Goal: Task Accomplishment & Management: Manage account settings

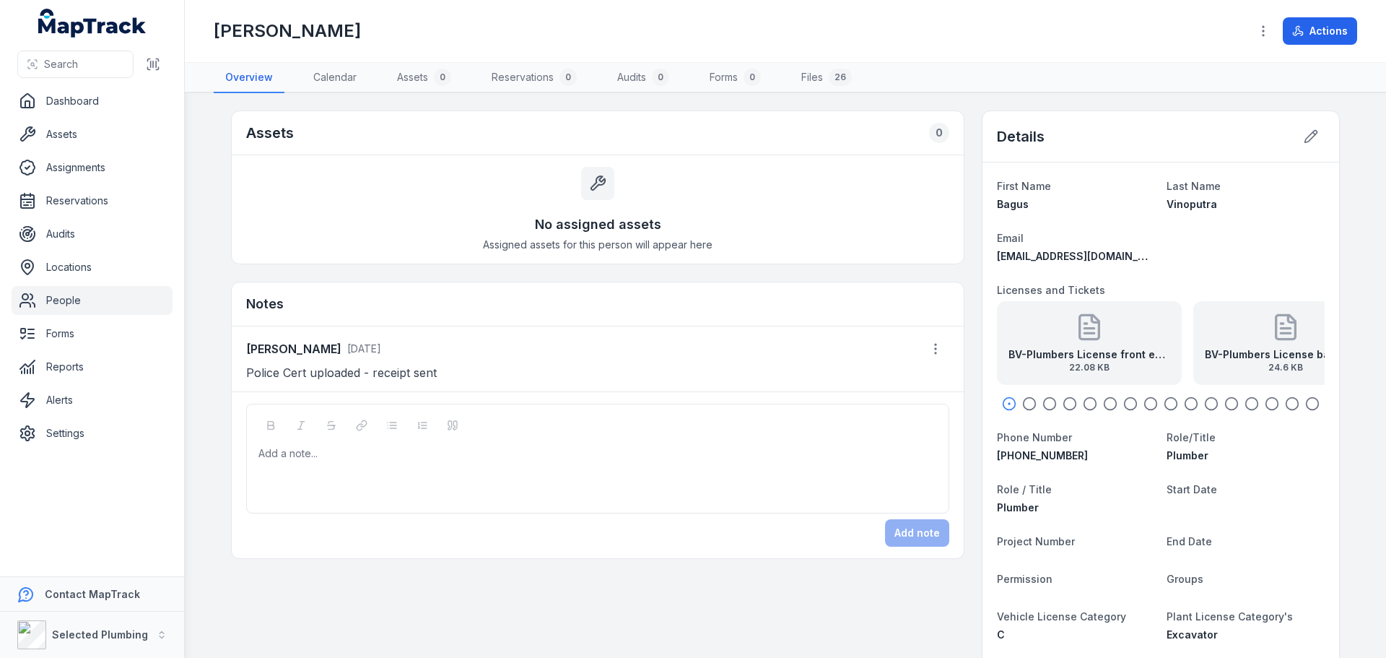
click at [103, 303] on link "People" at bounding box center [92, 300] width 161 height 29
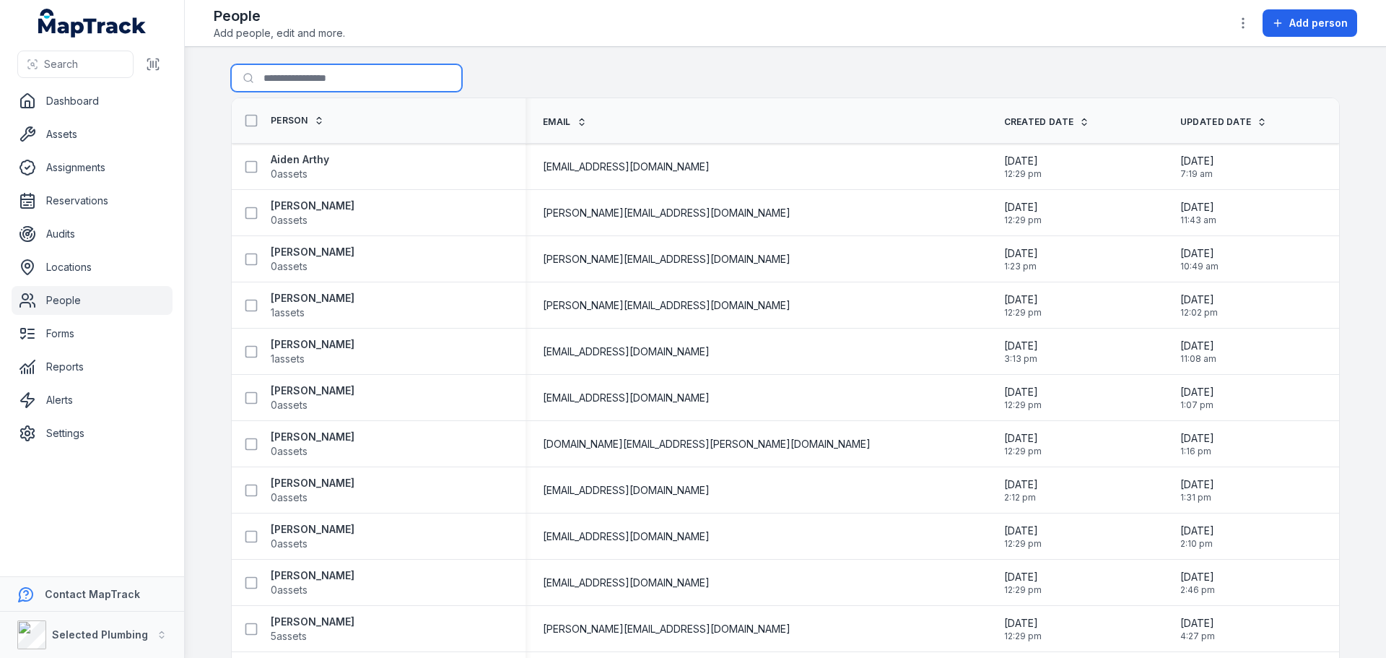
click at [281, 74] on input "Search for people" at bounding box center [346, 77] width 231 height 27
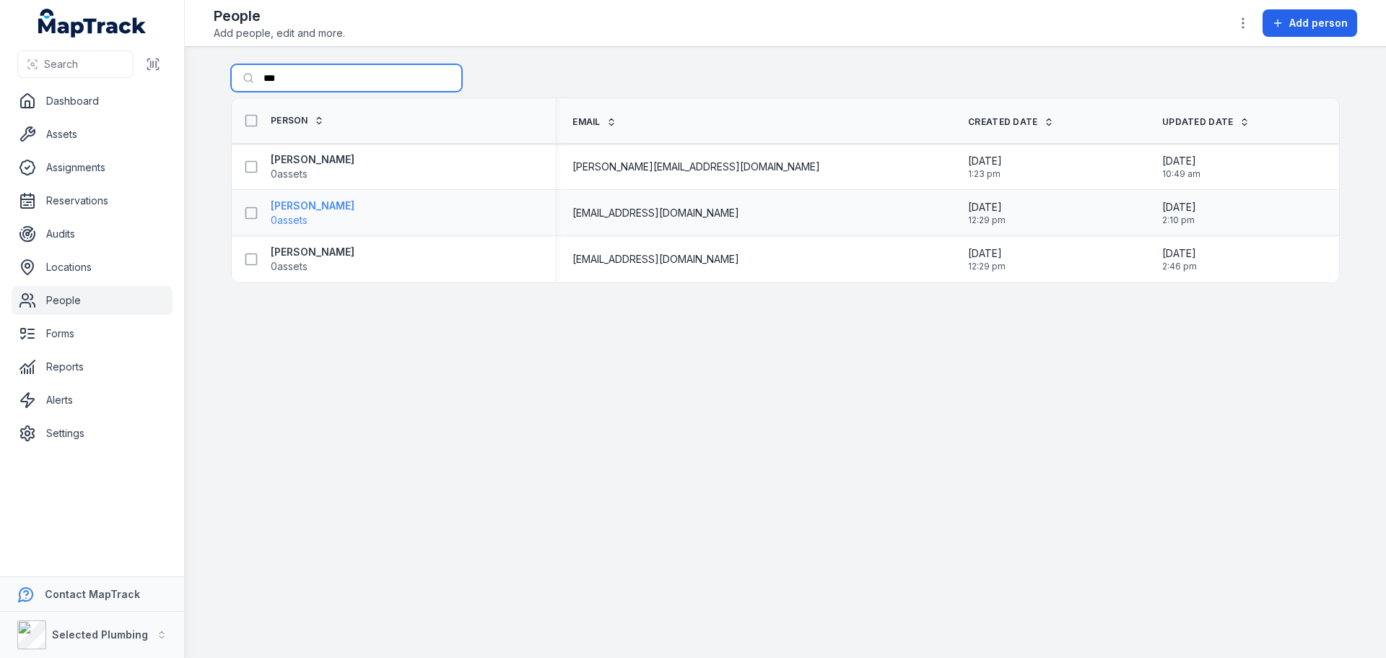
type input "***"
click at [337, 209] on strong "[PERSON_NAME]" at bounding box center [313, 206] width 84 height 14
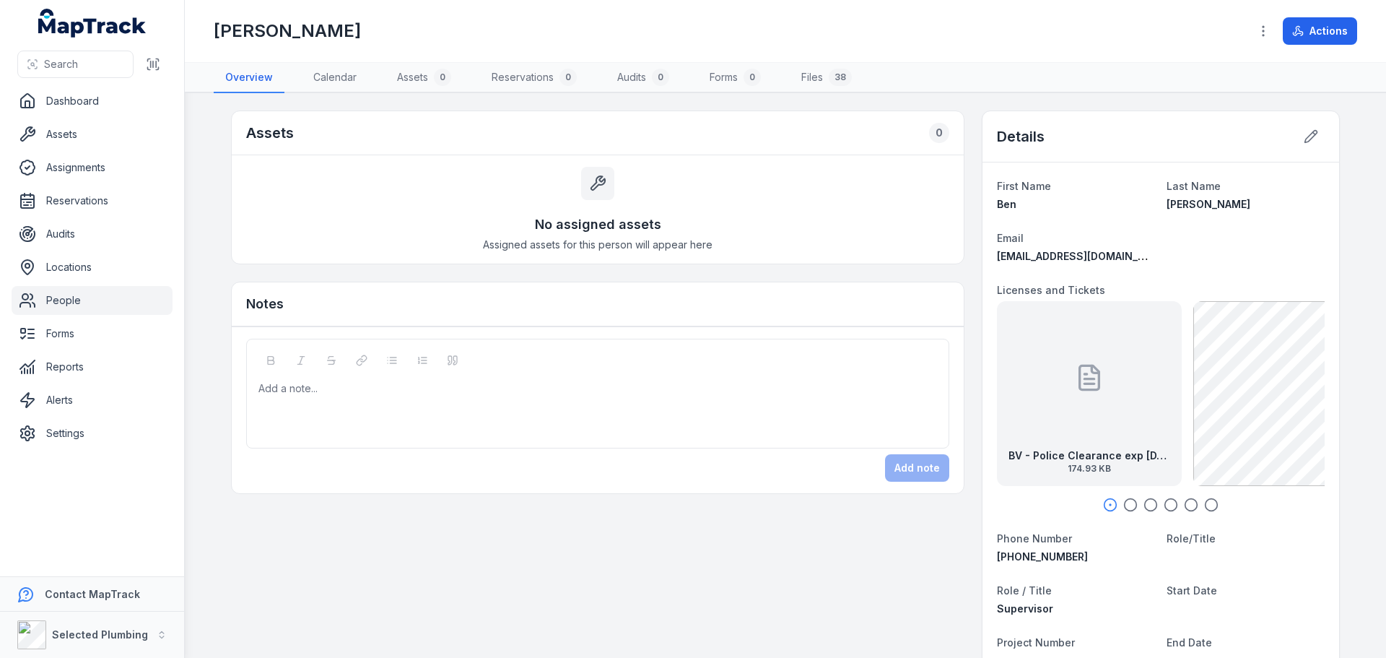
click at [1125, 501] on circle "button" at bounding box center [1131, 505] width 12 height 12
click at [1165, 501] on icon "button" at bounding box center [1171, 504] width 14 height 14
click at [1304, 134] on icon at bounding box center [1311, 136] width 14 height 14
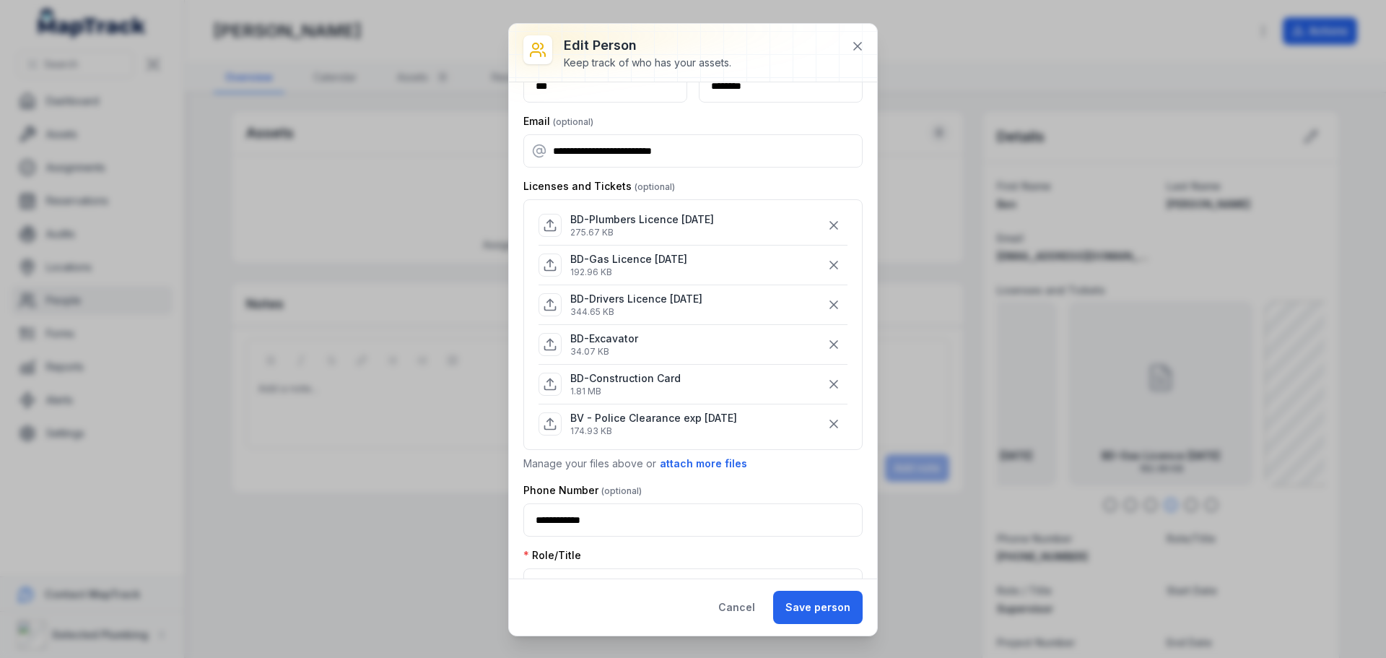
scroll to position [72, 0]
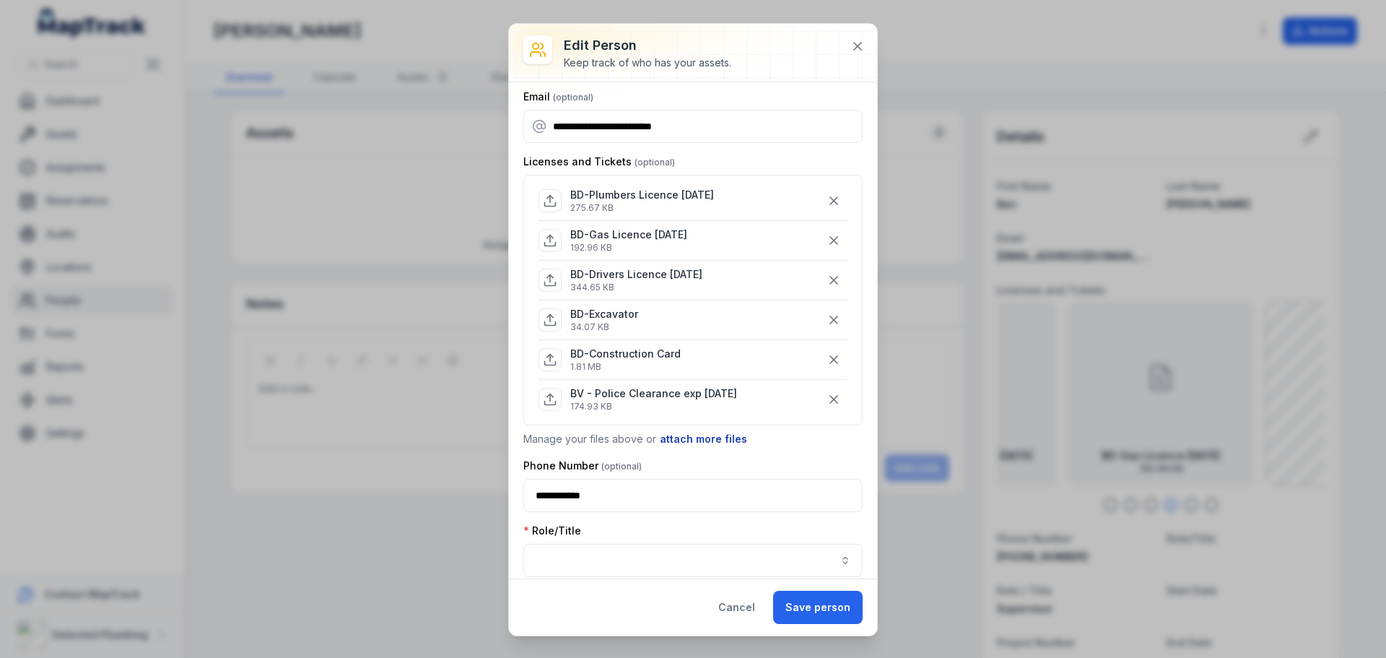
click at [721, 436] on button "attach more files" at bounding box center [703, 439] width 89 height 16
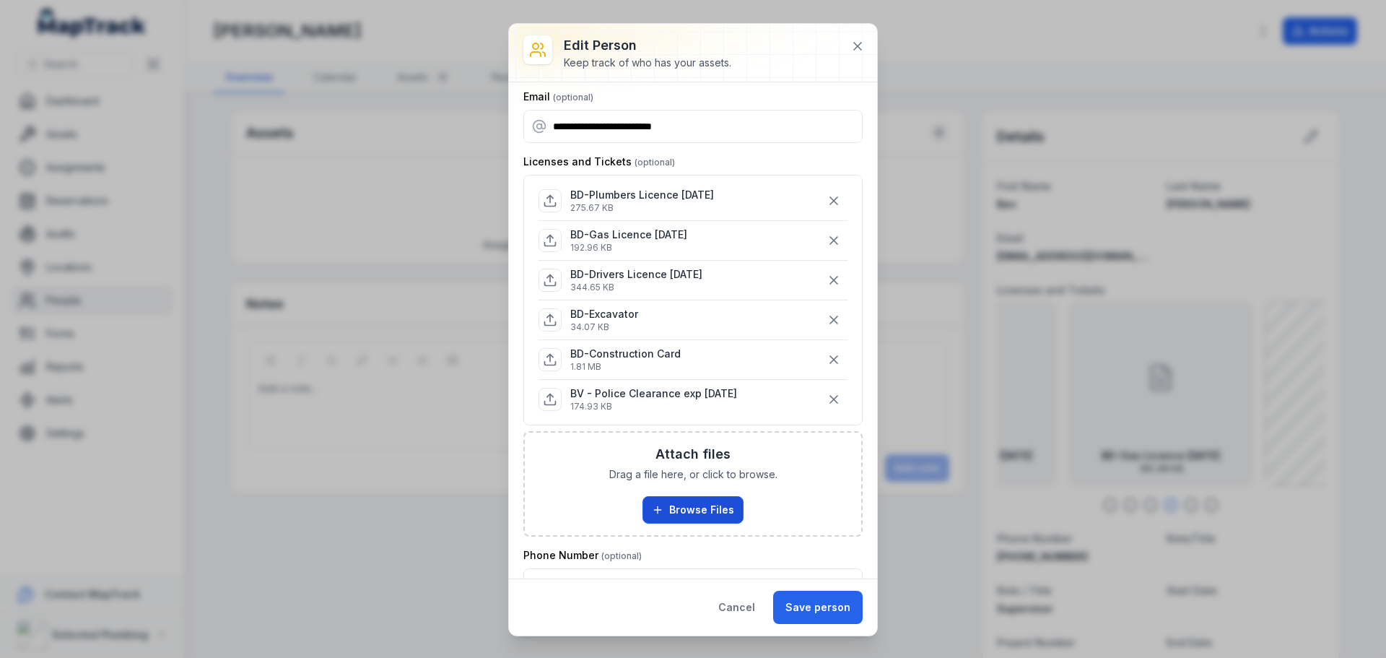
click at [692, 506] on button "Browse Files" at bounding box center [692, 509] width 101 height 27
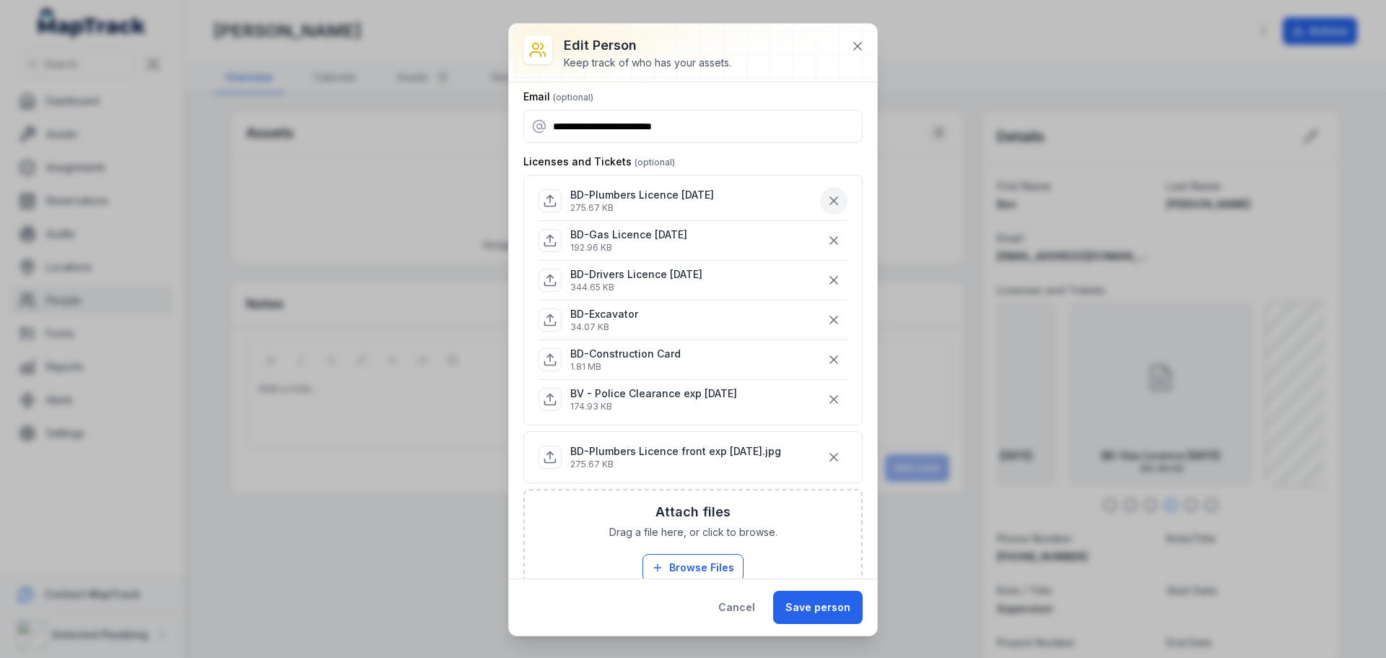
click at [827, 201] on icon "button" at bounding box center [834, 200] width 14 height 14
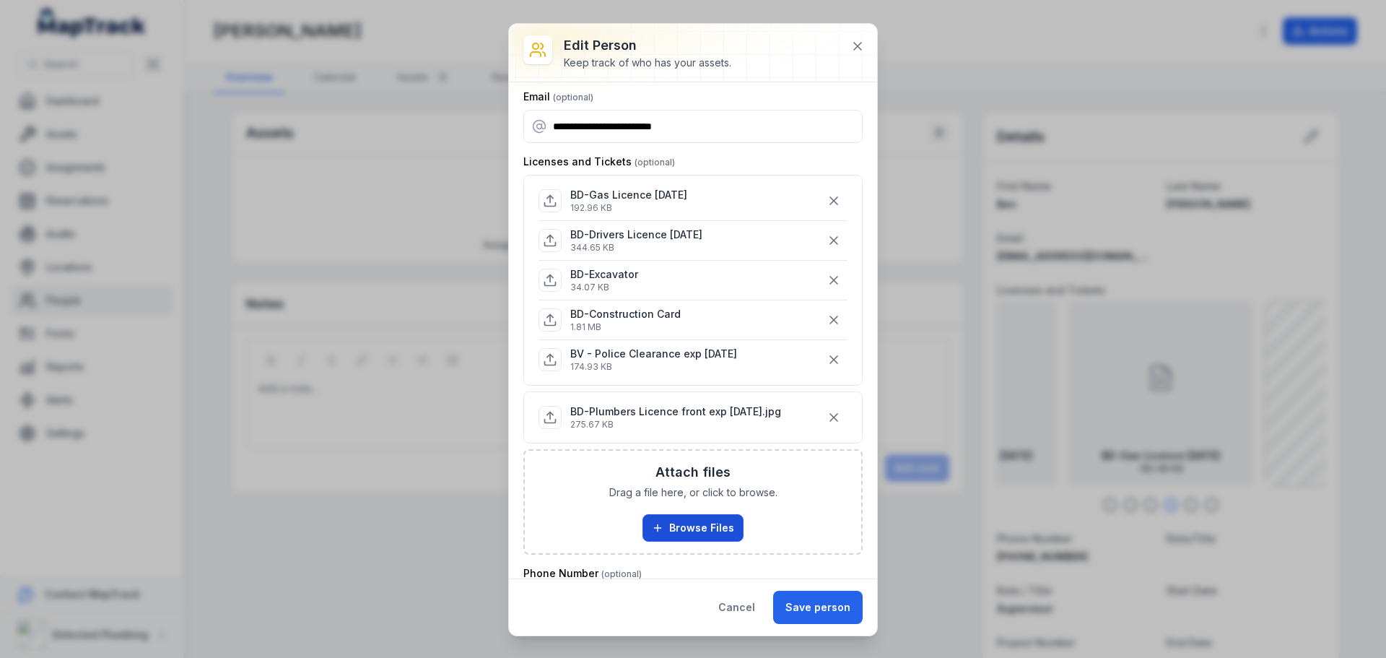
click at [695, 524] on button "Browse Files" at bounding box center [692, 527] width 101 height 27
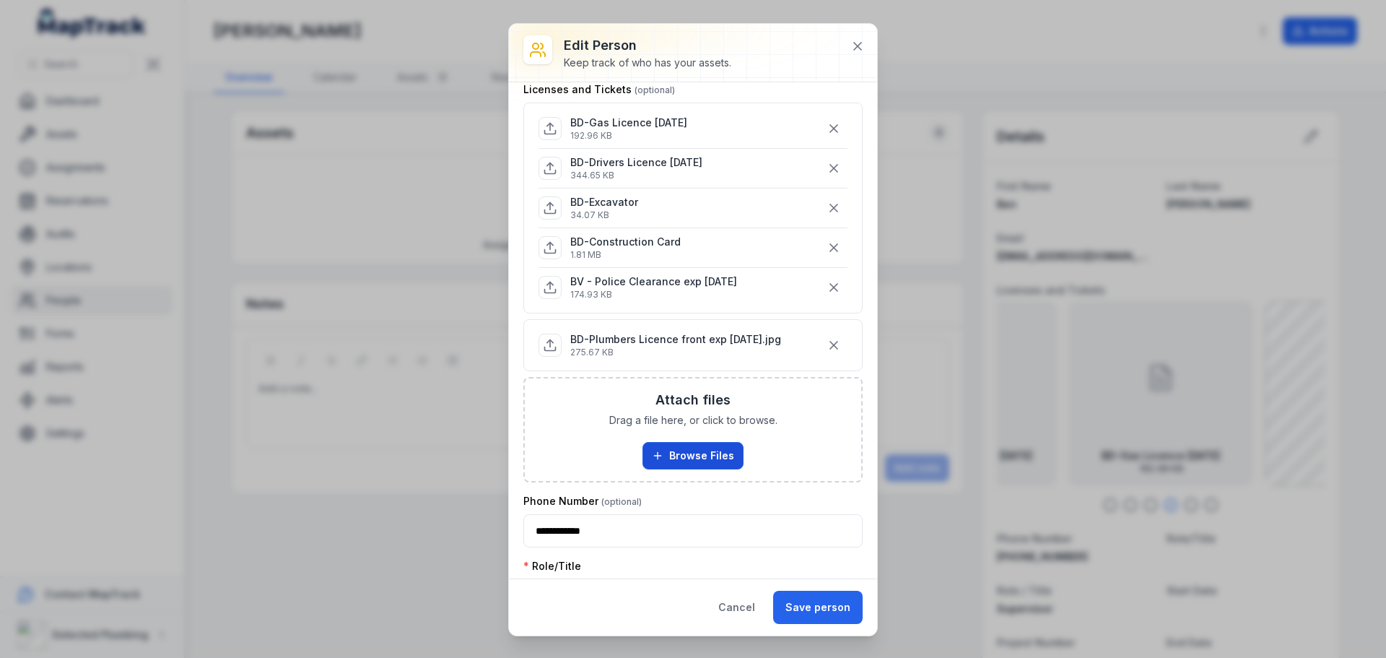
click at [681, 453] on button "Browse Files" at bounding box center [692, 455] width 101 height 27
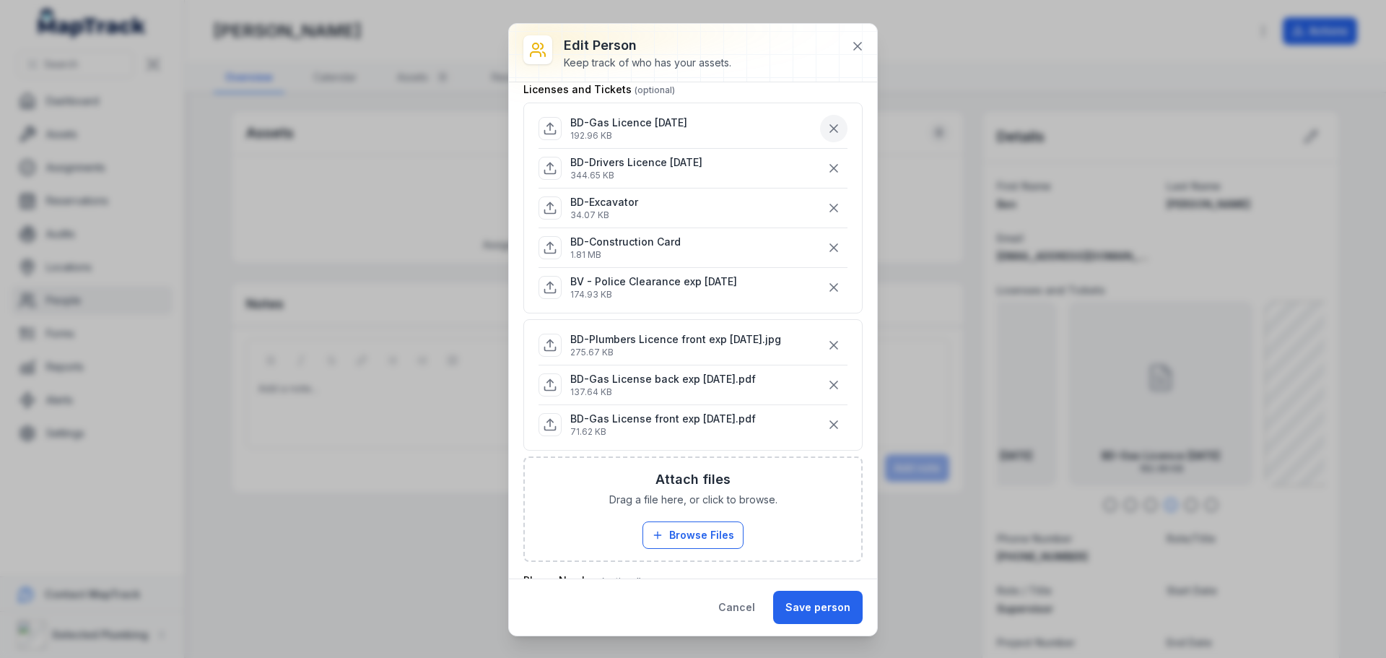
click at [827, 125] on icon "button" at bounding box center [834, 128] width 14 height 14
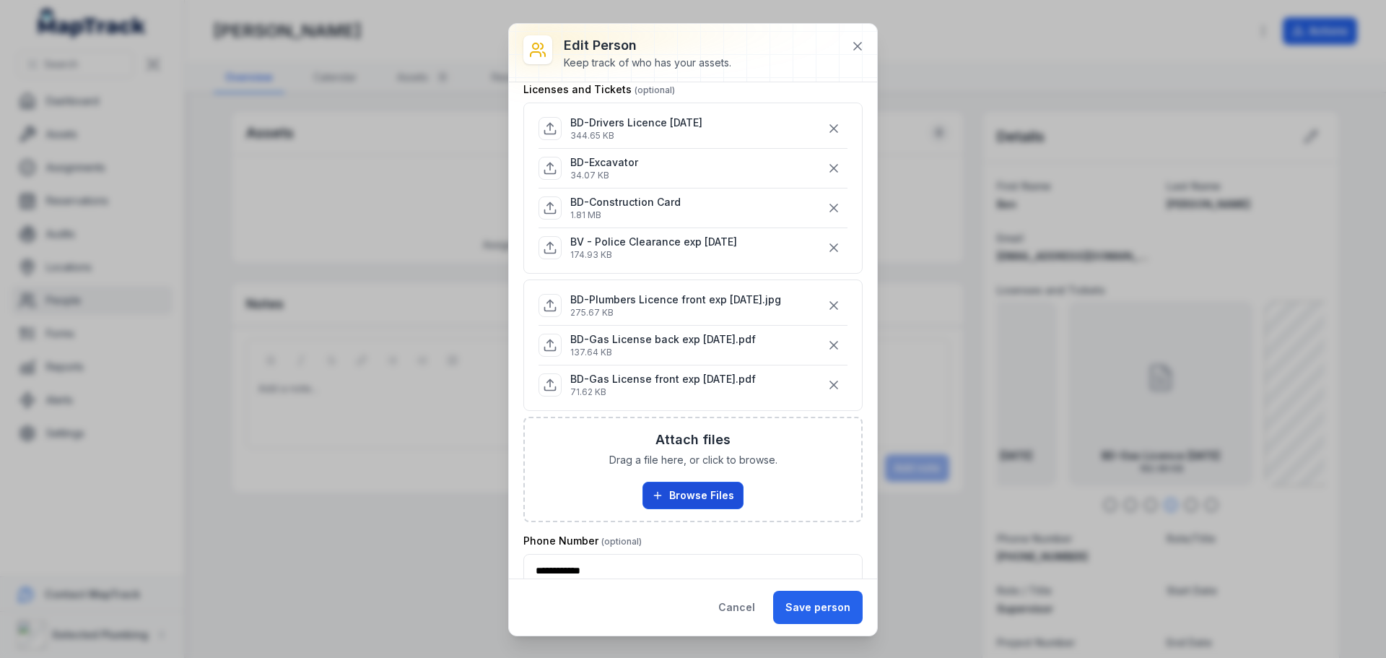
click at [671, 483] on button "Browse Files" at bounding box center [692, 494] width 101 height 27
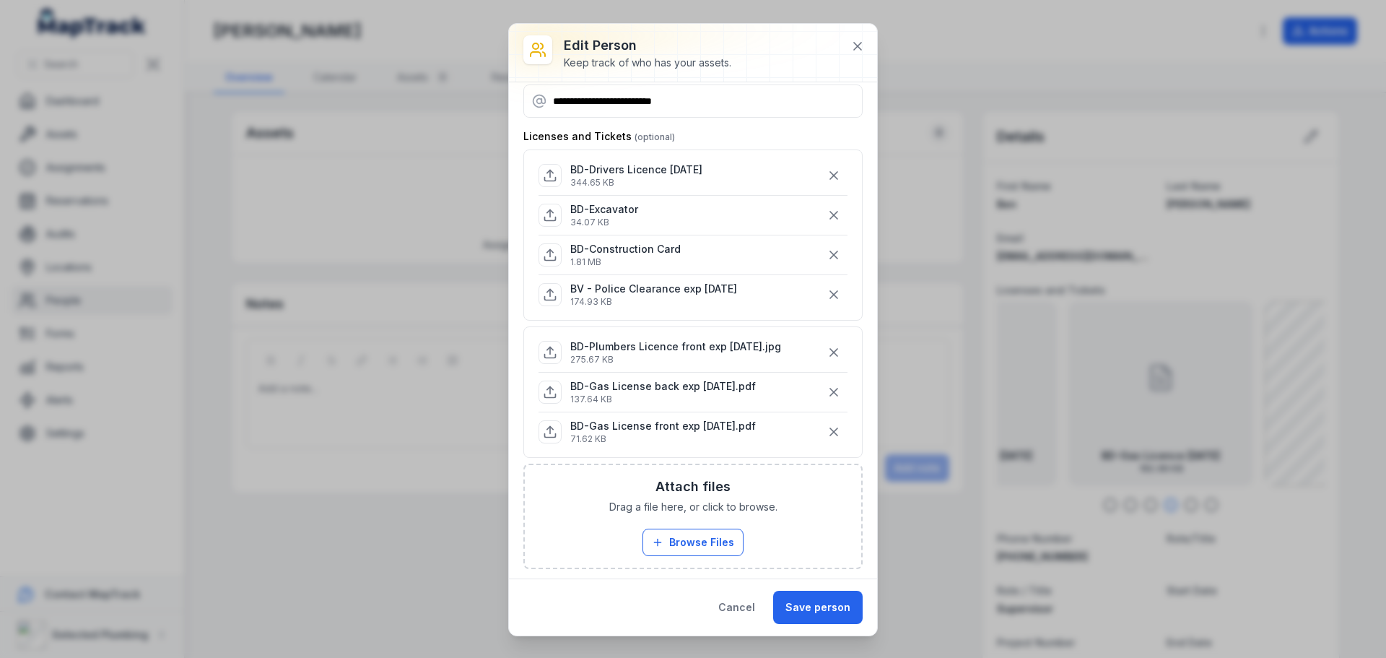
scroll to position [72, 0]
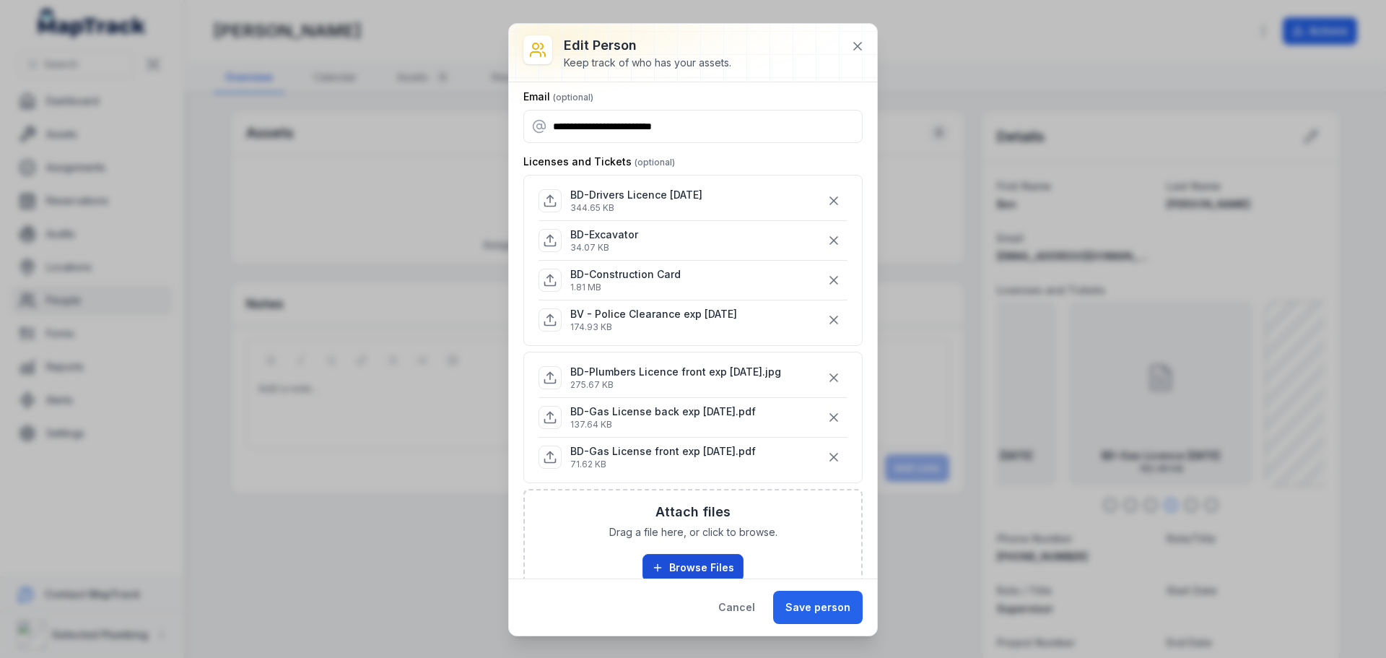
click at [692, 564] on button "Browse Files" at bounding box center [692, 567] width 101 height 27
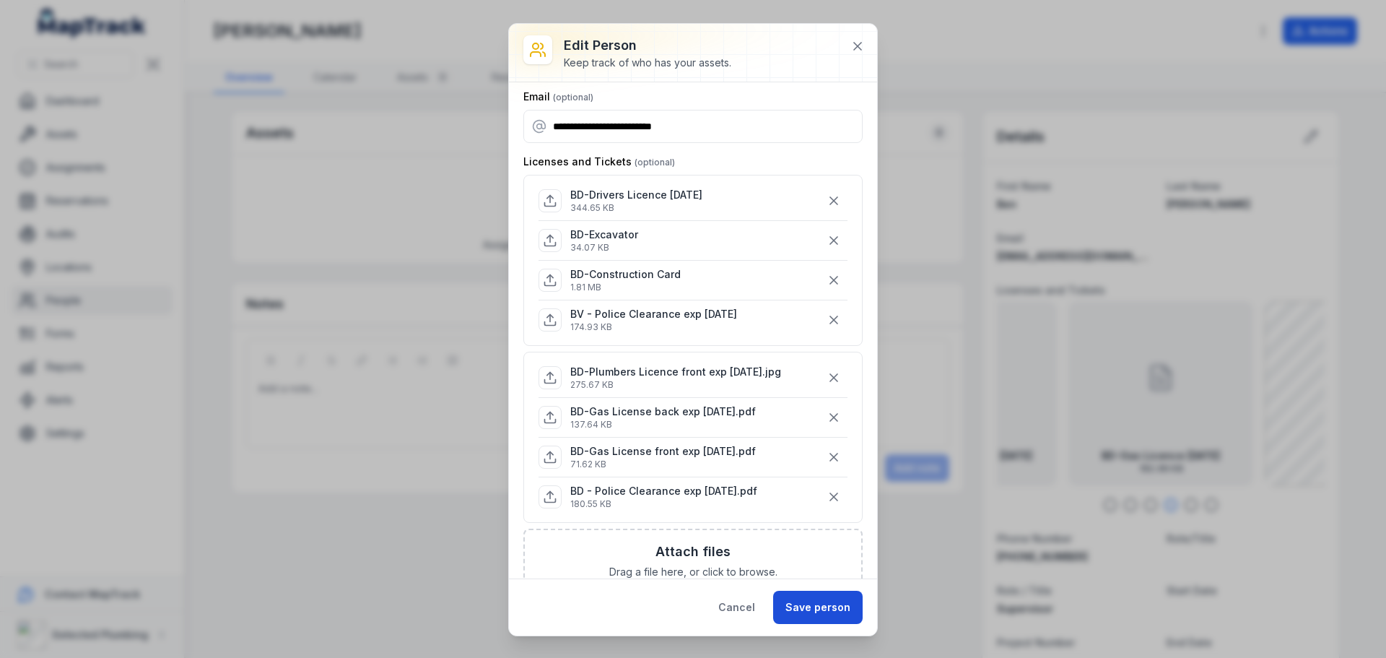
click at [806, 608] on button "Save person" at bounding box center [818, 606] width 90 height 33
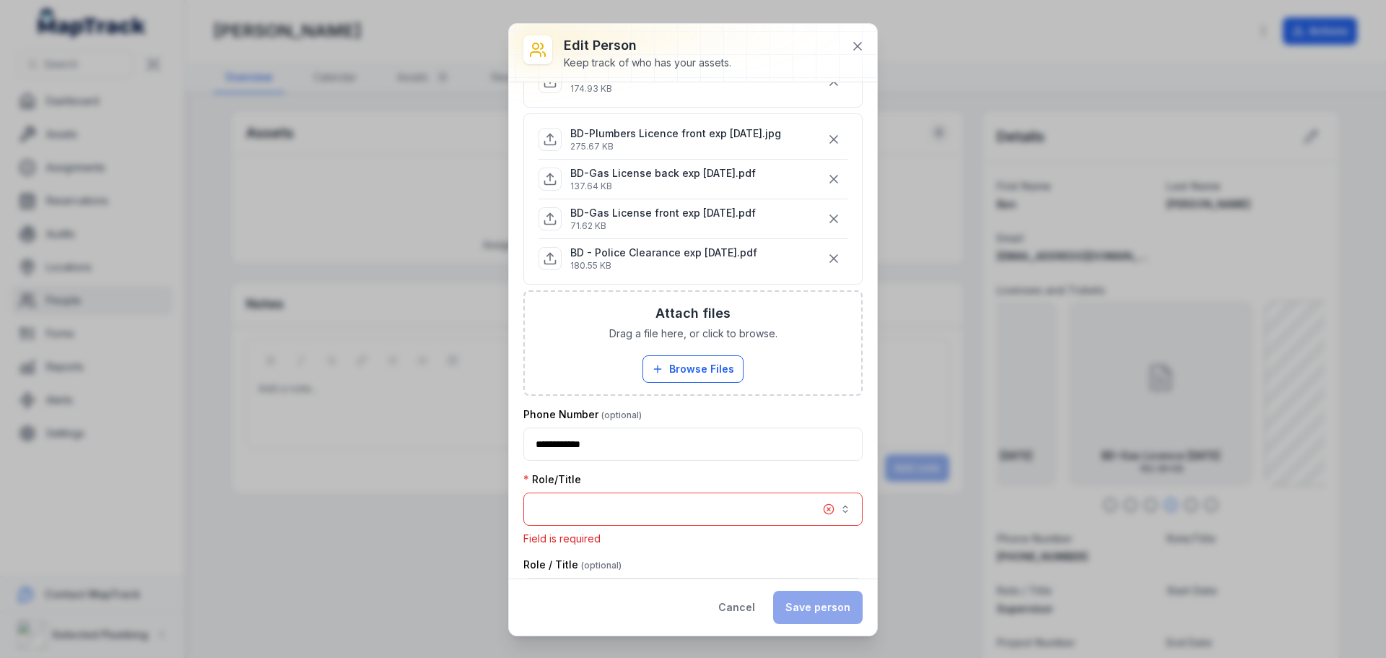
scroll to position [489, 0]
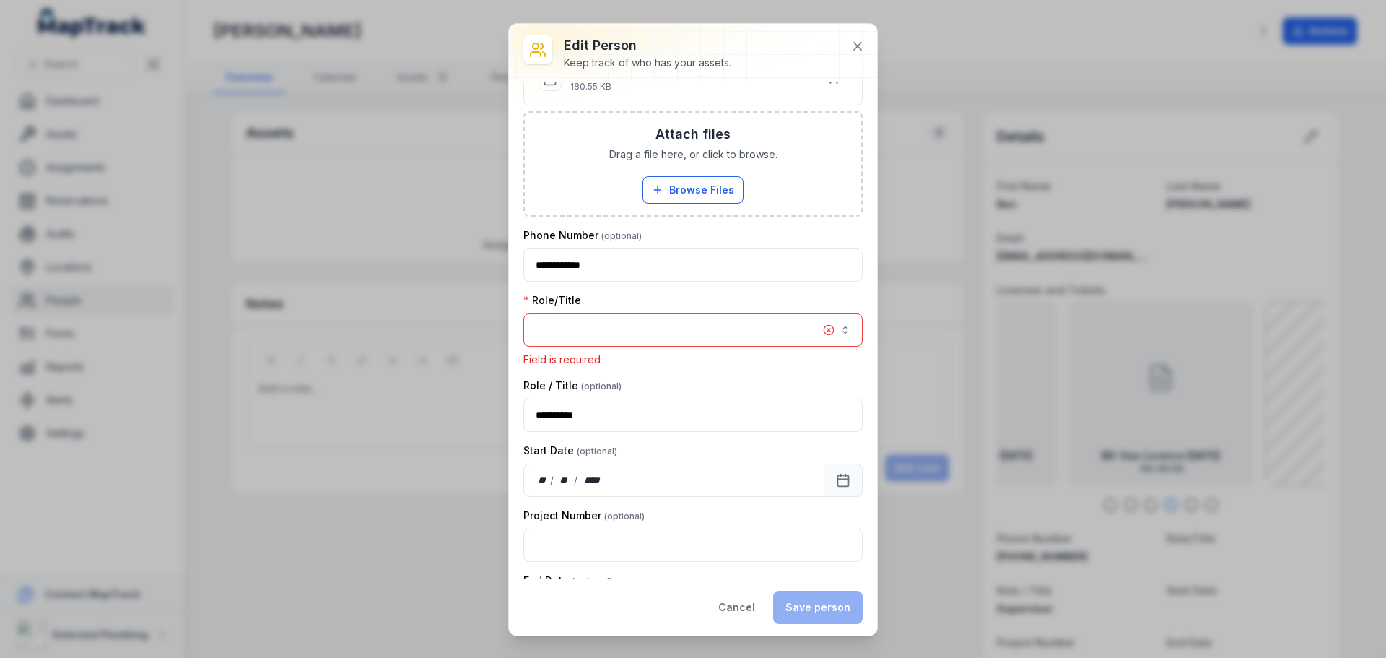
click at [620, 328] on button "button" at bounding box center [692, 329] width 339 height 33
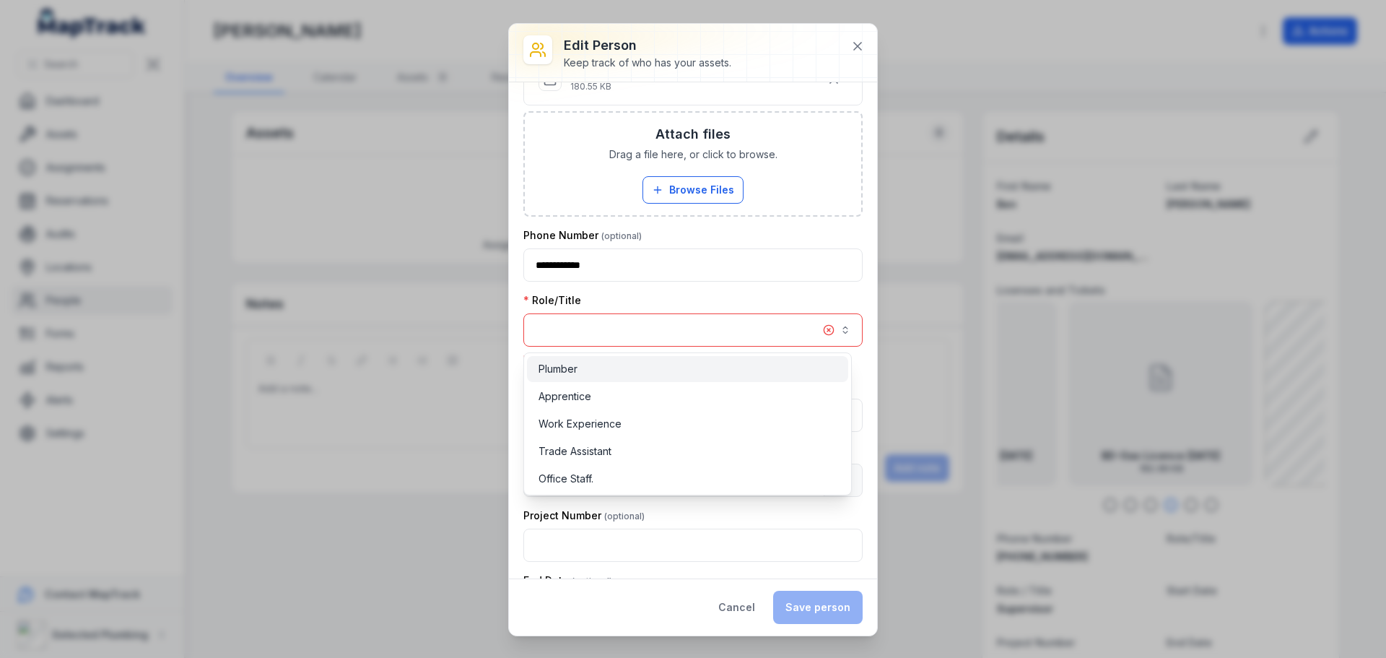
click at [612, 369] on div "Plumber" at bounding box center [688, 369] width 298 height 14
click at [668, 296] on div "Role/Title Plumber *******" at bounding box center [692, 319] width 339 height 53
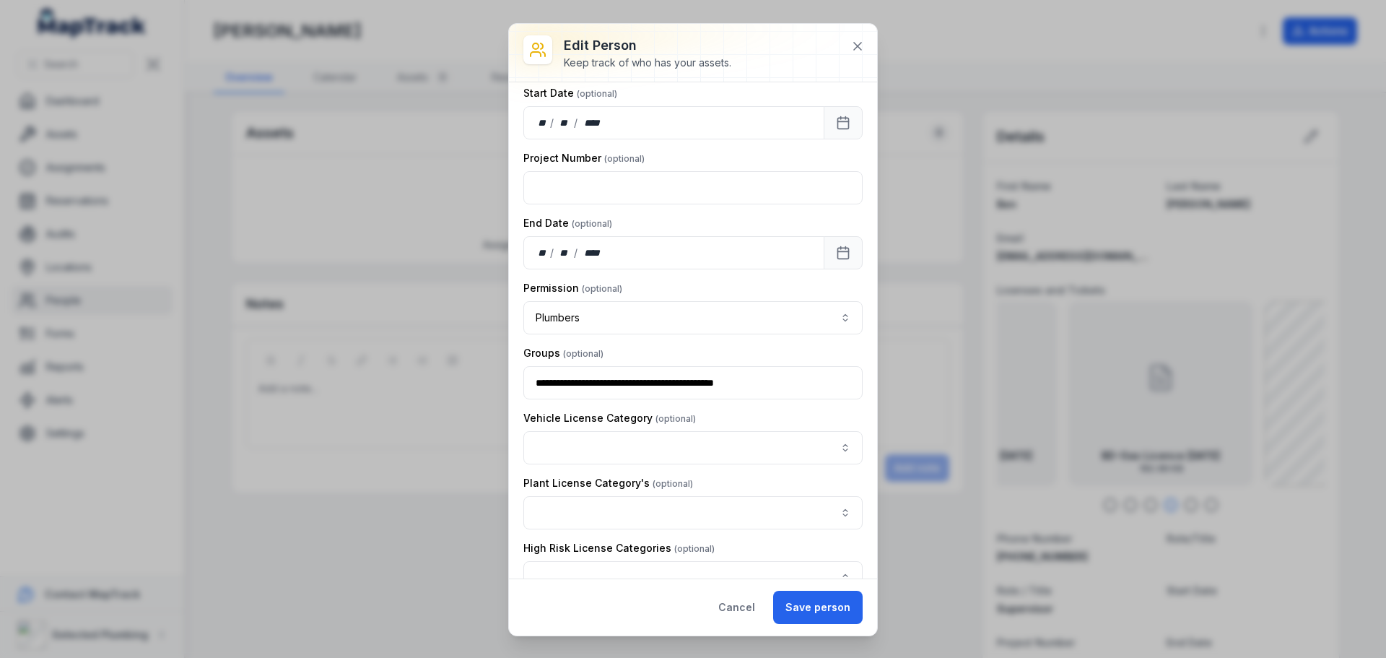
scroll to position [850, 0]
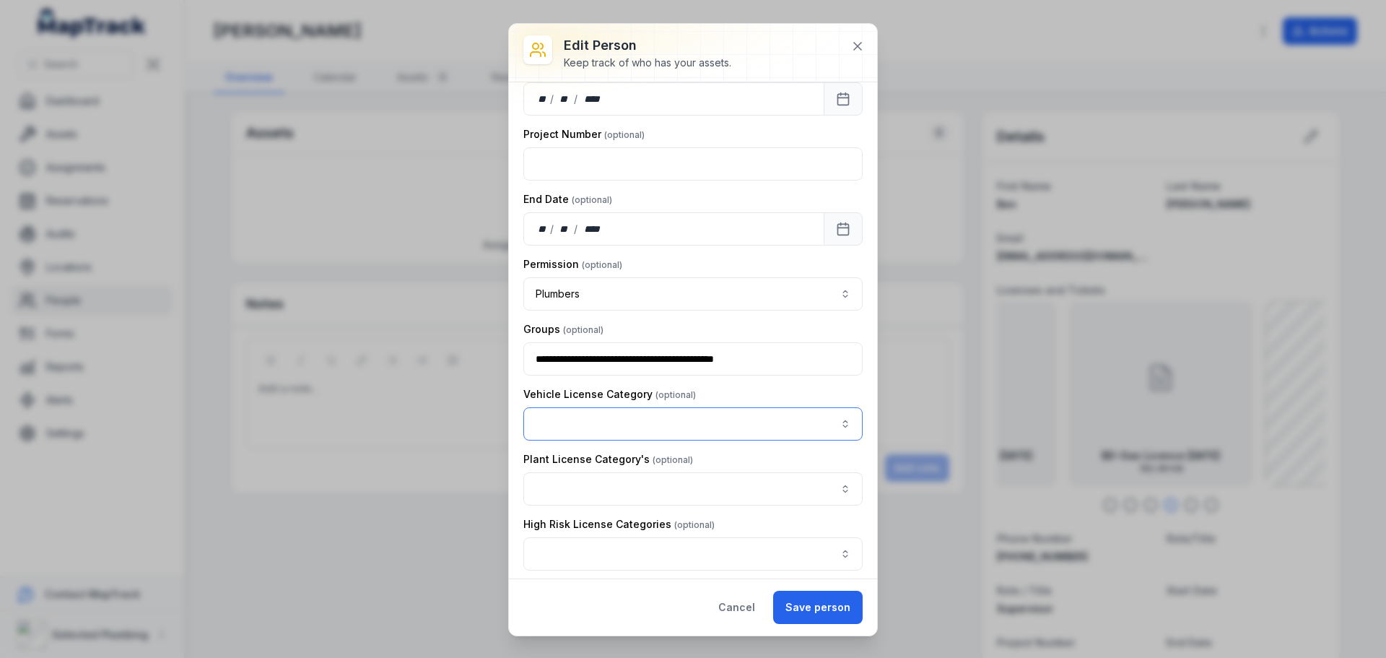
click at [832, 424] on button "button" at bounding box center [692, 423] width 339 height 33
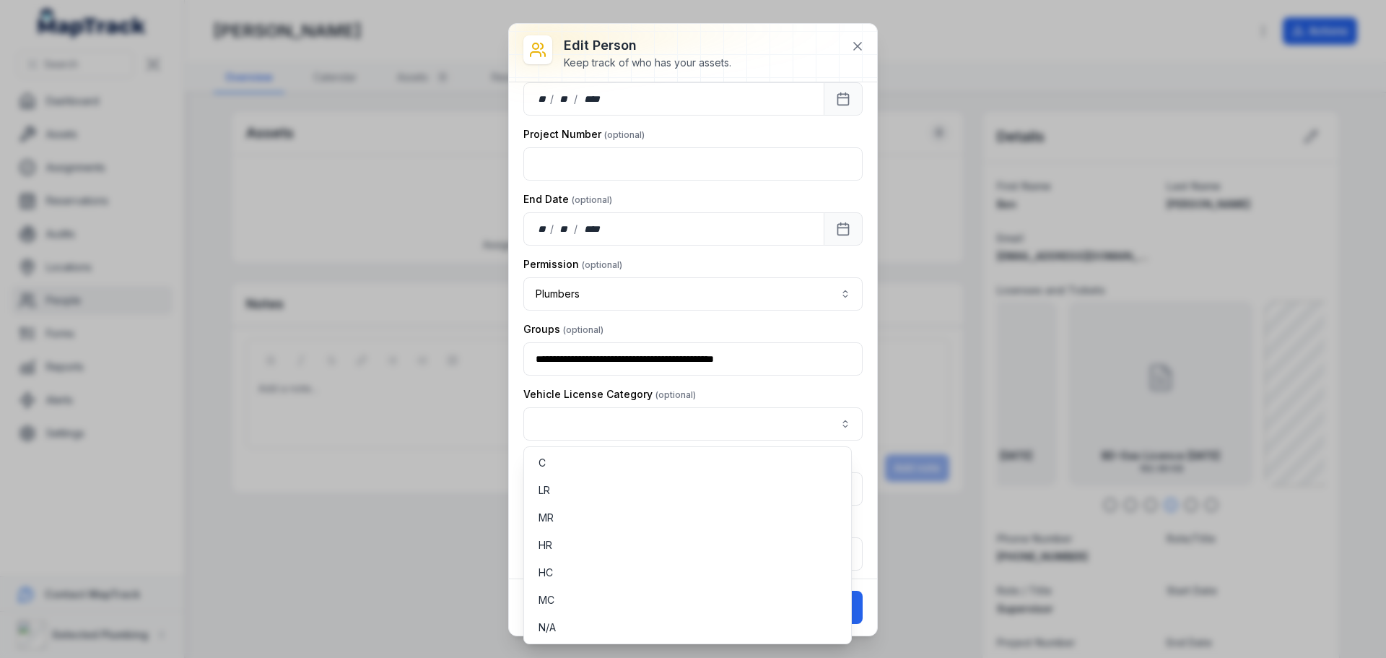
scroll to position [417, 0]
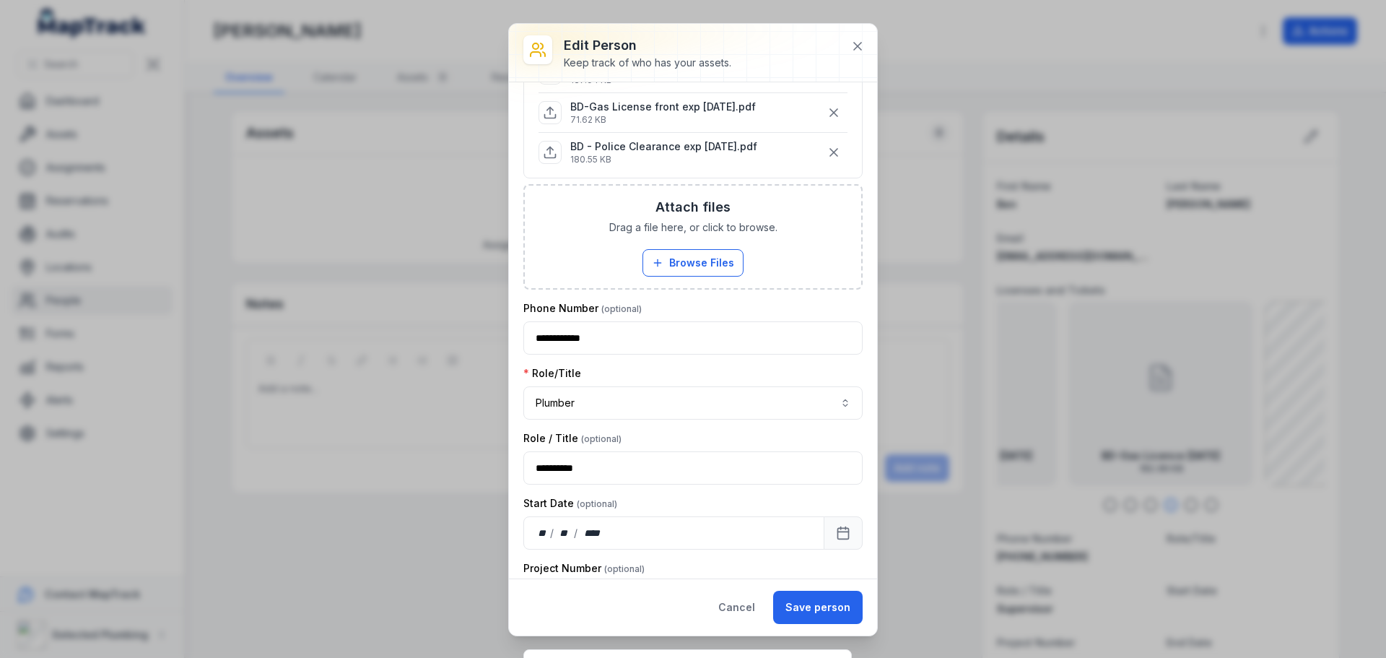
click at [821, 598] on div "**********" at bounding box center [693, 329] width 368 height 611
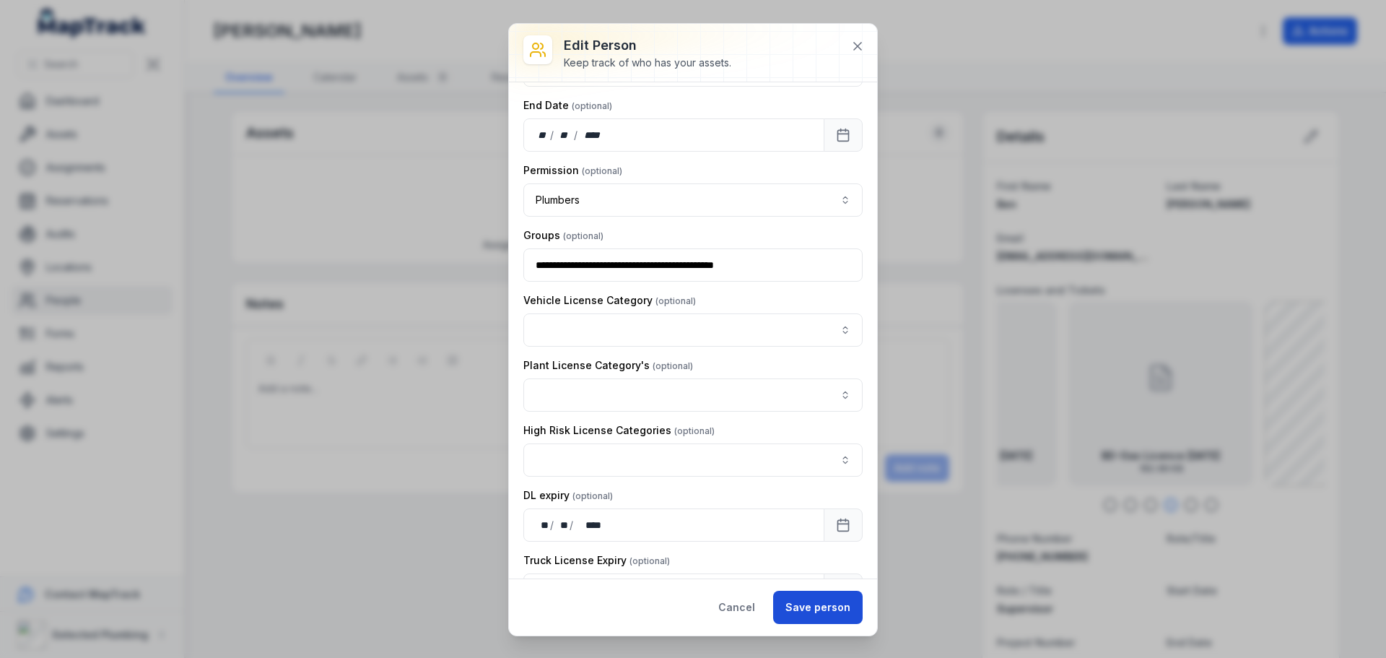
click at [824, 598] on button "Save person" at bounding box center [818, 606] width 90 height 33
